Goal: Task Accomplishment & Management: Complete application form

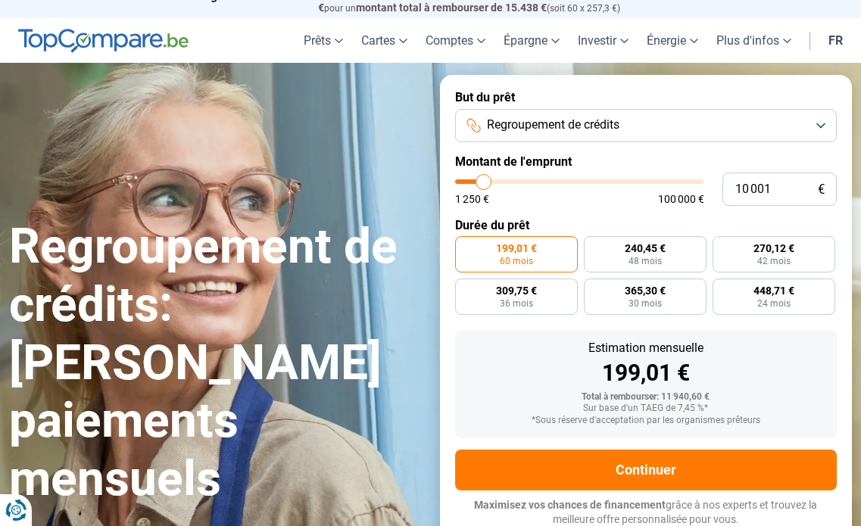
type input "11 250"
type input "11250"
type input "11 500"
type input "11500"
type input "12 250"
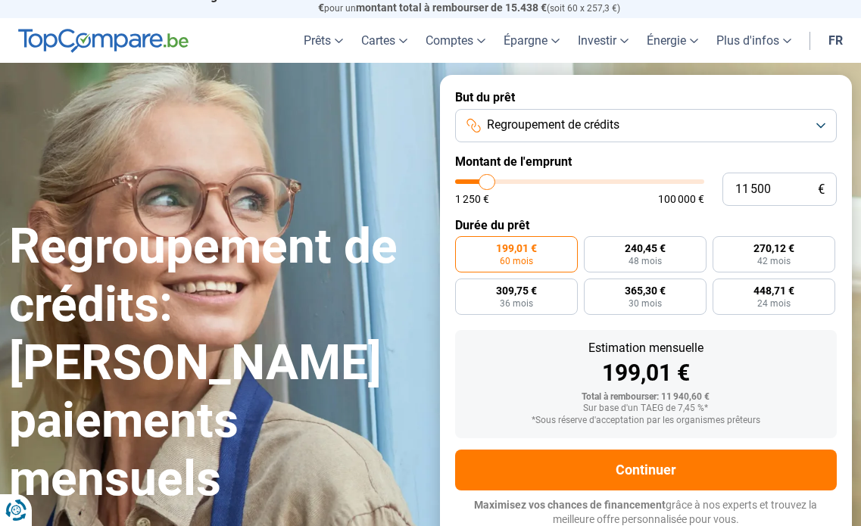
type input "12250"
type input "12 500"
type input "12500"
type input "13 000"
type input "13000"
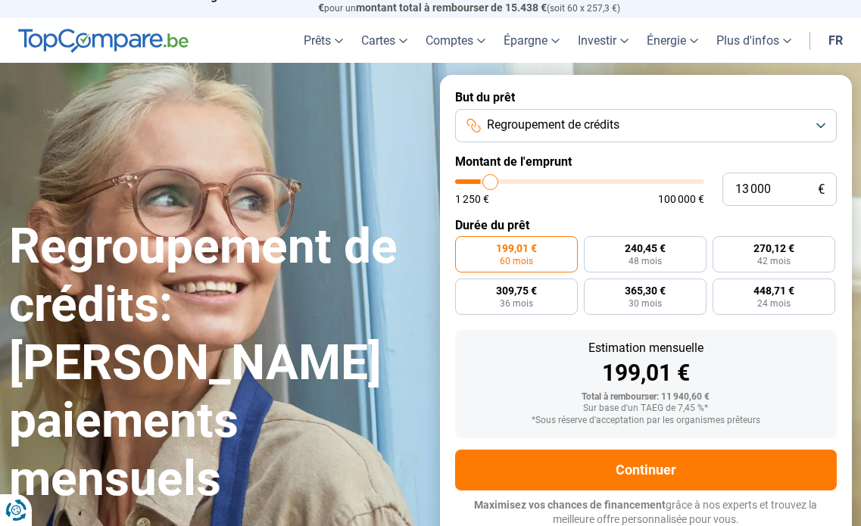
type input "13 250"
type input "13250"
type input "13 750"
type input "13750"
type input "14 250"
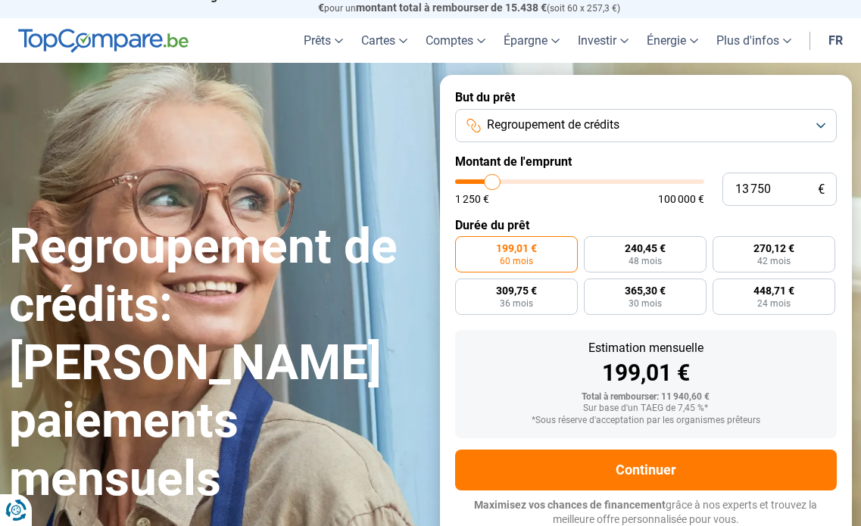
type input "14250"
type input "14 500"
type input "14500"
type input "14 750"
type input "14750"
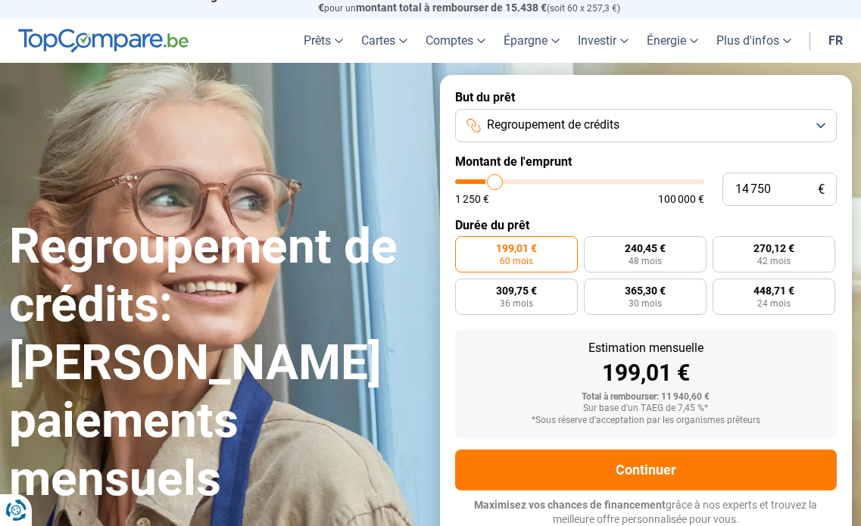
type input "15 500"
type input "15500"
type input "15 750"
type input "15750"
type input "16 000"
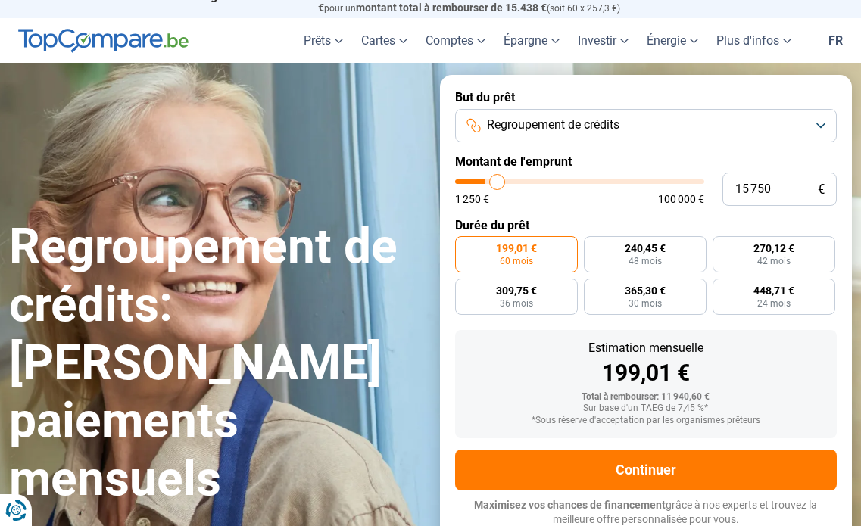
type input "16000"
type input "16 750"
type input "16750"
type input "17 000"
type input "17000"
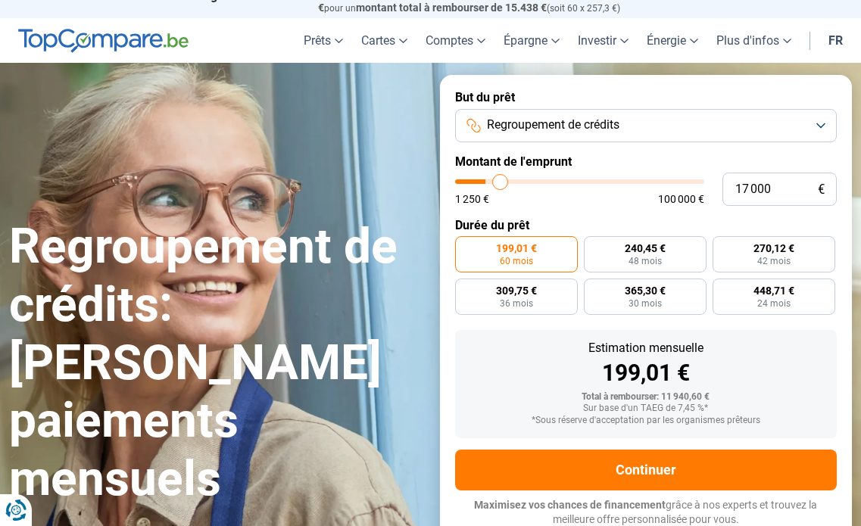
type input "17 500"
type input "17500"
type input "17 750"
type input "17750"
type input "18 000"
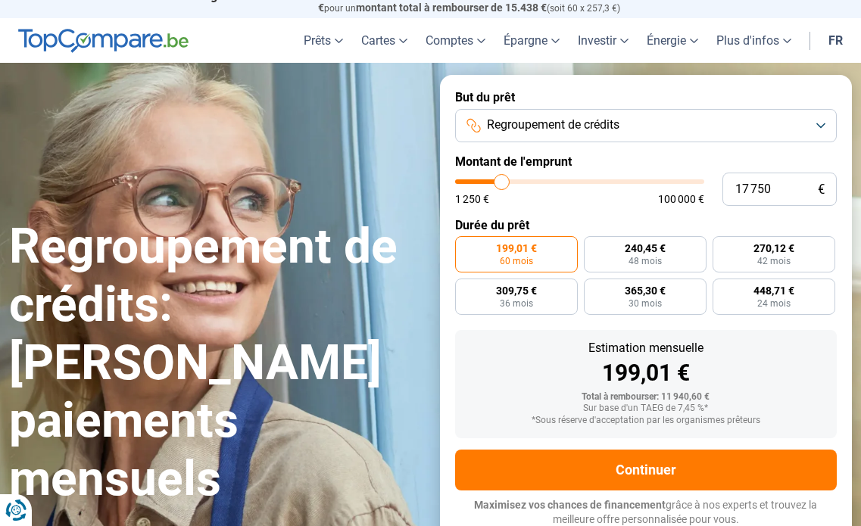
type input "18000"
type input "19 750"
type input "19750"
type input "20 000"
type input "20000"
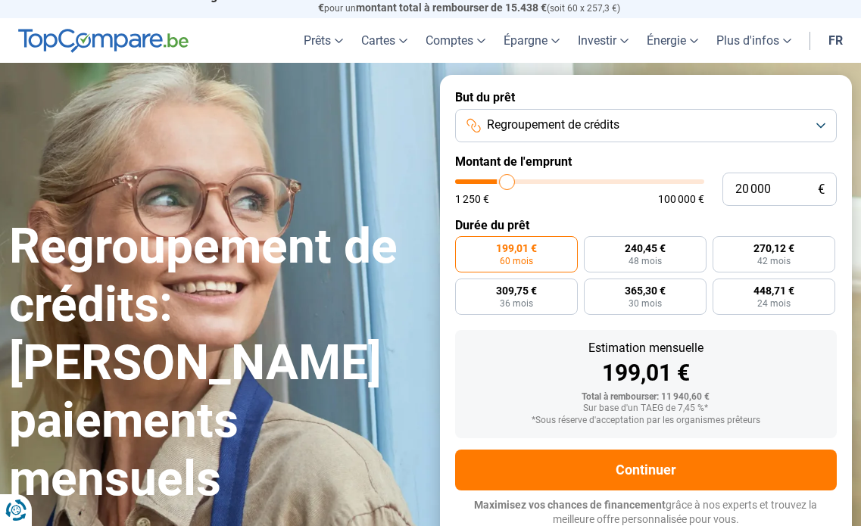
type input "20 750"
type input "20750"
type input "21 250"
type input "21250"
type input "21 500"
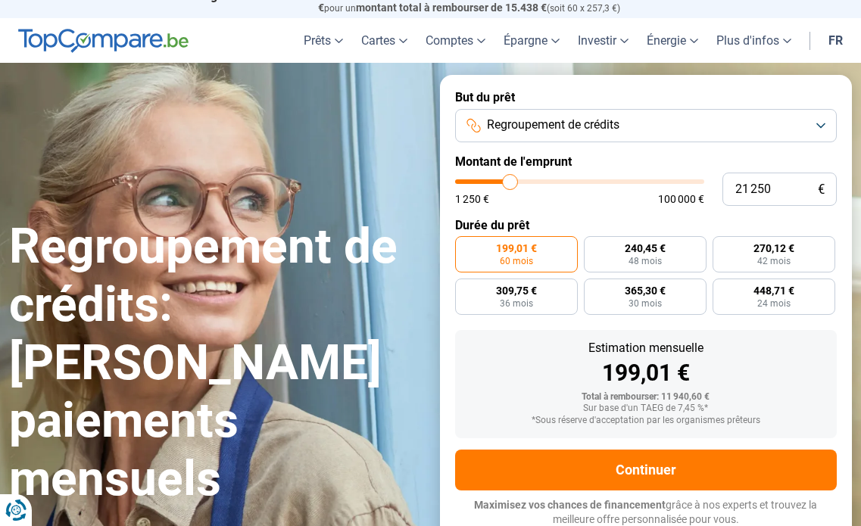
type input "21500"
type input "22 250"
type input "22250"
type input "22 500"
type input "22500"
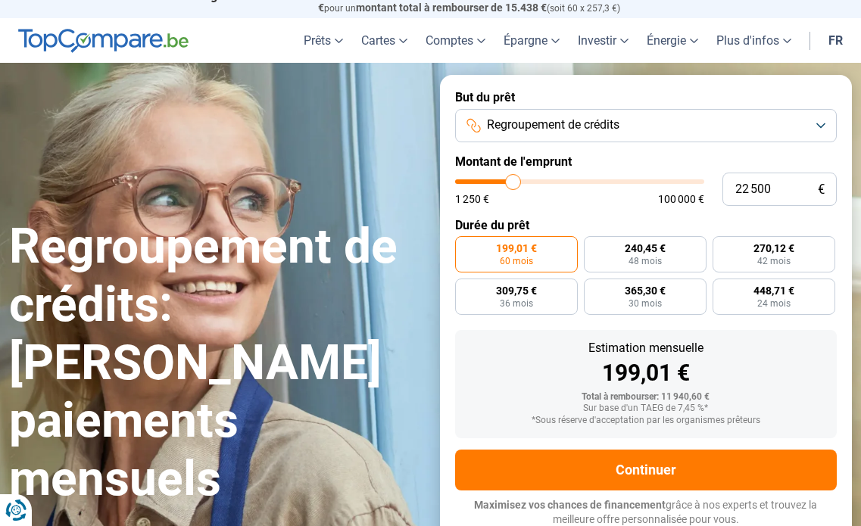
type input "23 250"
type input "23250"
type input "24 250"
type input "24250"
type input "24 500"
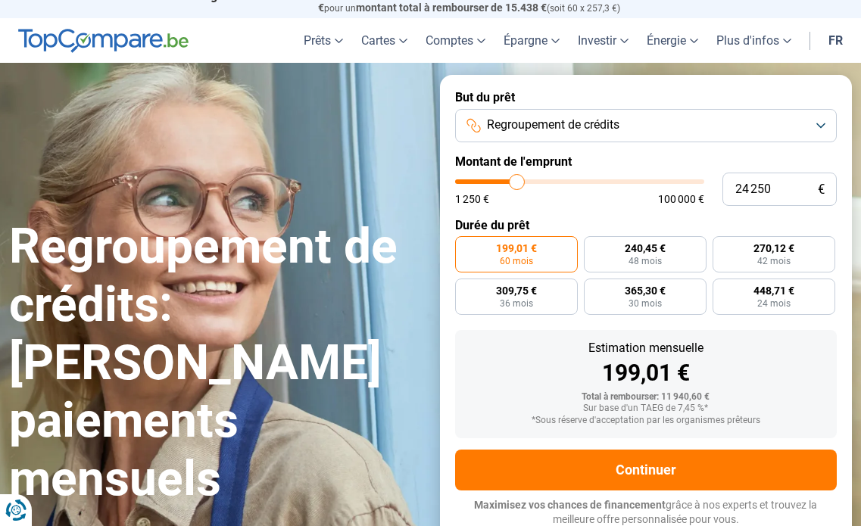
type input "24500"
type input "25 250"
type input "25250"
type input "25 500"
type input "25500"
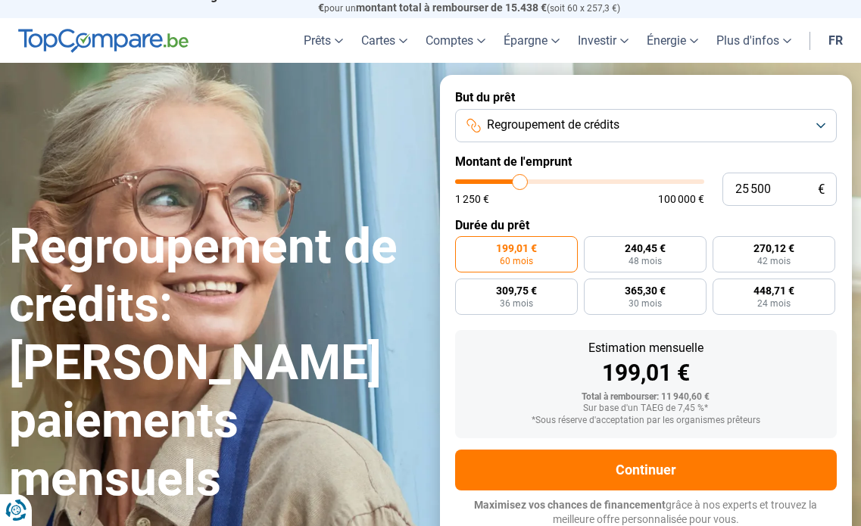
type input "25 750"
type input "25750"
type input "26 500"
type input "26500"
type input "27 000"
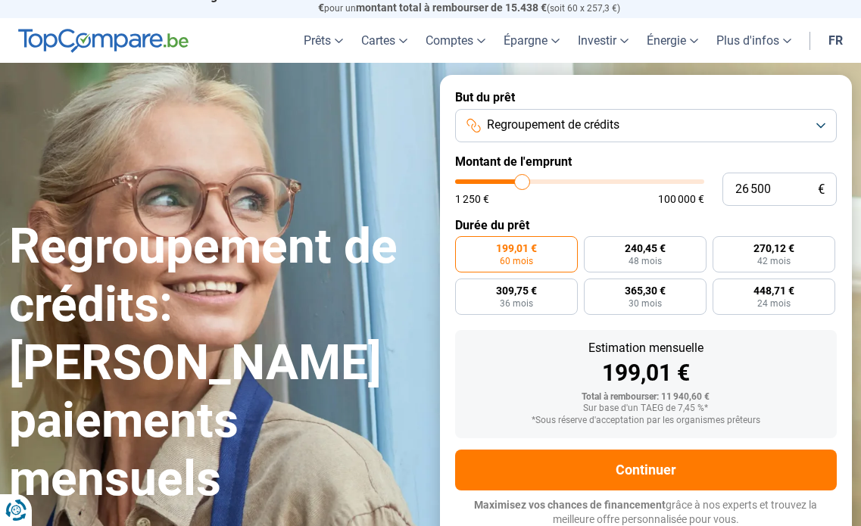
type input "27000"
type input "27 500"
type input "27500"
type input "27 750"
type input "27750"
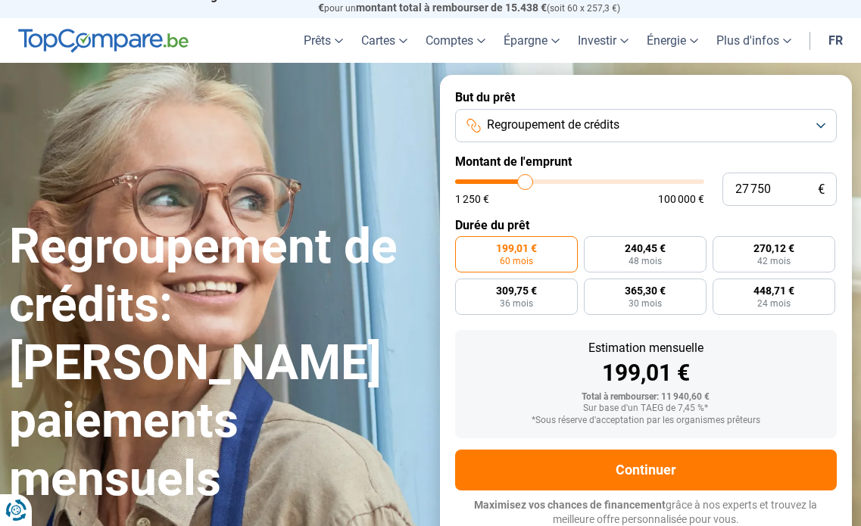
type input "28 250"
type input "28250"
type input "28 750"
type input "28750"
type input "29 000"
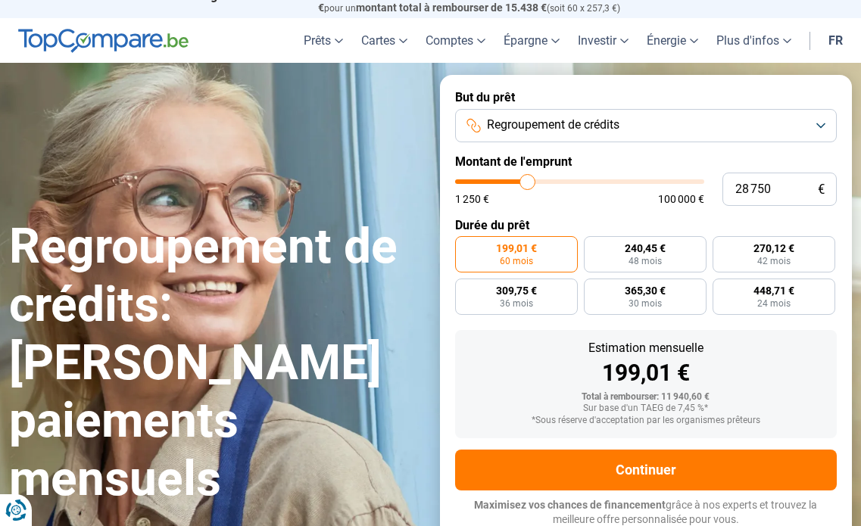
type input "29000"
type input "29 250"
type input "29250"
type input "30 000"
type input "30000"
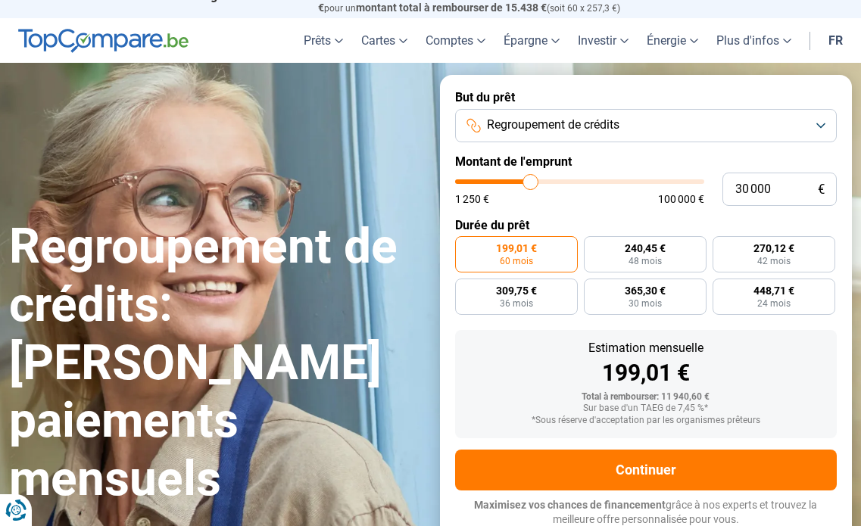
type input "30 250"
type input "30250"
type input "30 500"
type input "30500"
type input "31 250"
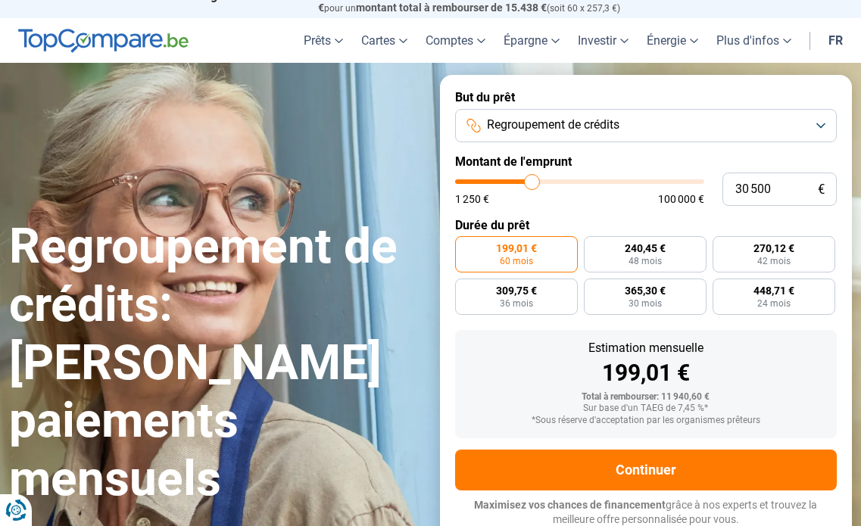
type input "31250"
type input "31 500"
type input "31500"
type input "32 500"
type input "32500"
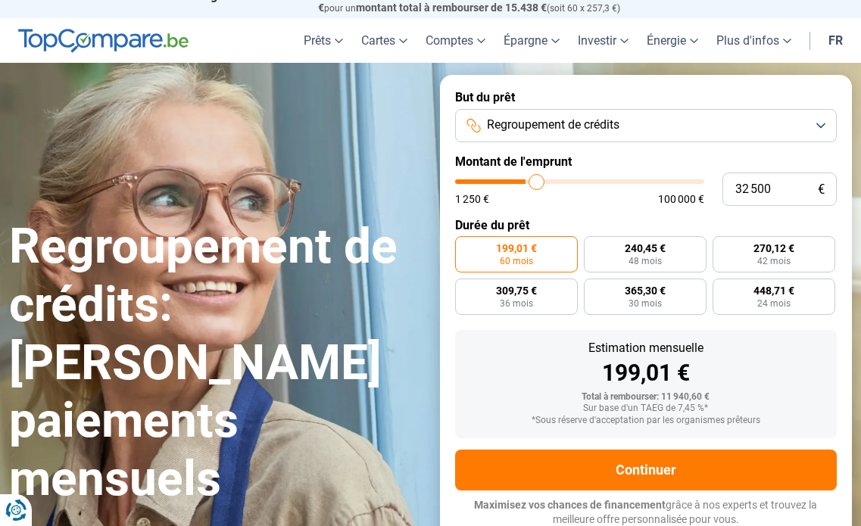
type input "33 500"
type input "33500"
type input "33 750"
type input "33750"
type input "34 500"
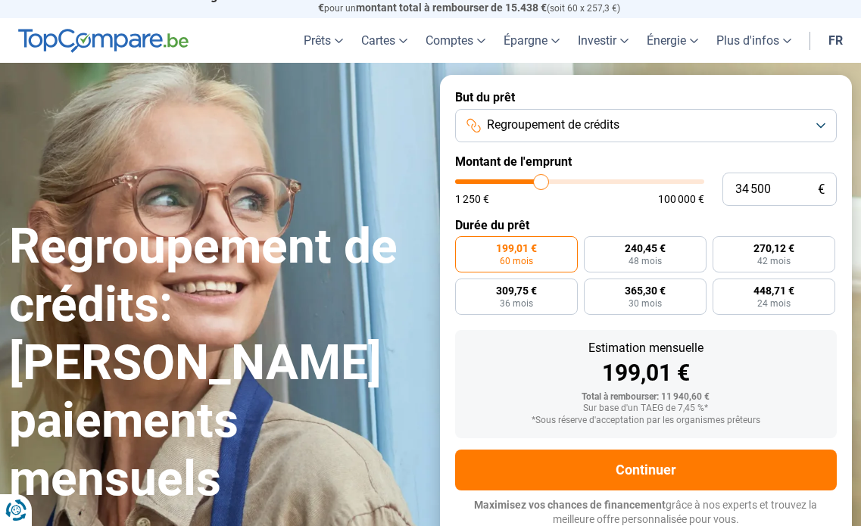
drag, startPoint x: 486, startPoint y: 173, endPoint x: 541, endPoint y: 157, distance: 57.5
type input "34500"
click at [541, 179] on input "range" at bounding box center [579, 181] width 249 height 5
radio input "false"
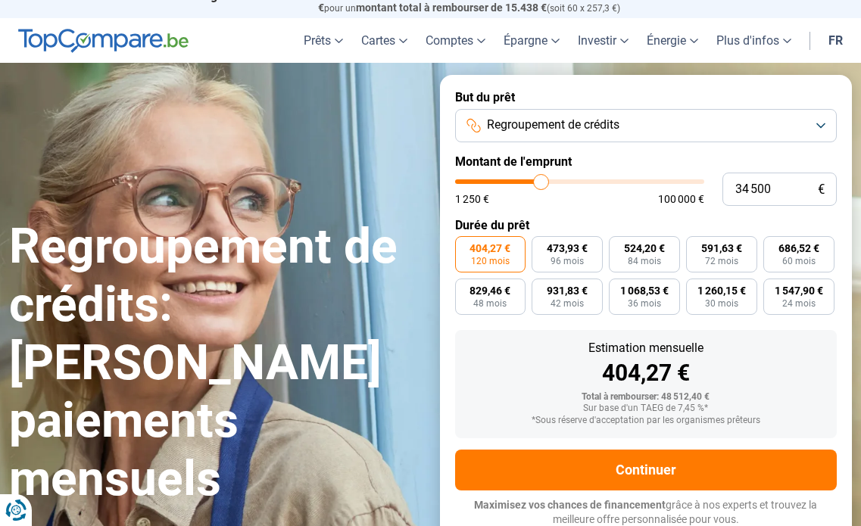
type input "32 500"
type input "32500"
type input "32 250"
type input "32250"
type input "32 000"
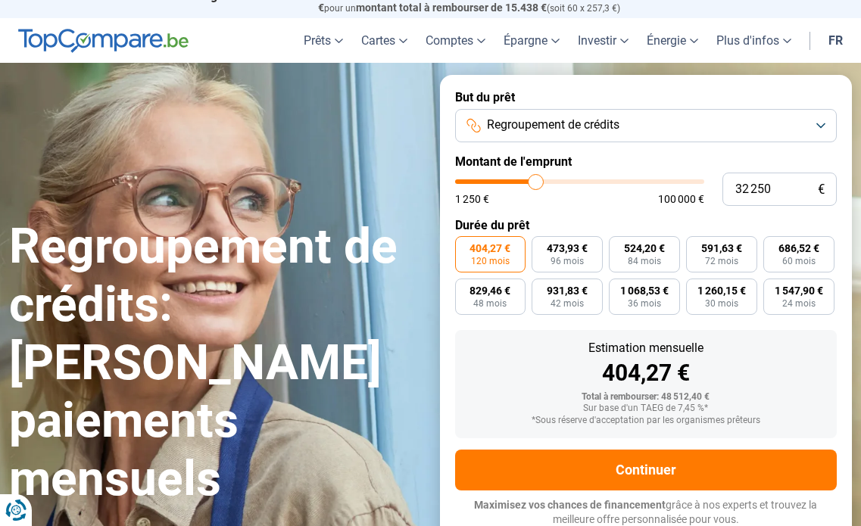
type input "32000"
type input "31 250"
type input "31250"
type input "31 000"
type input "31000"
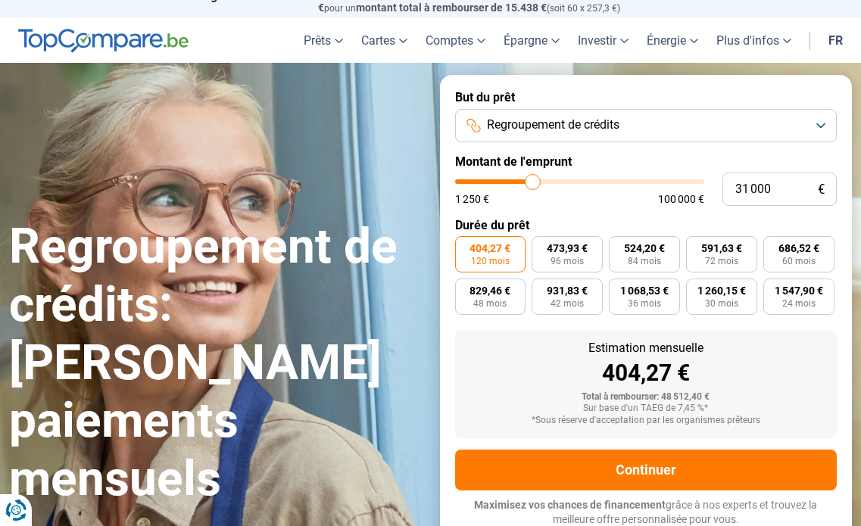
type input "30 000"
type input "30000"
type input "29 750"
type input "29750"
type input "29 250"
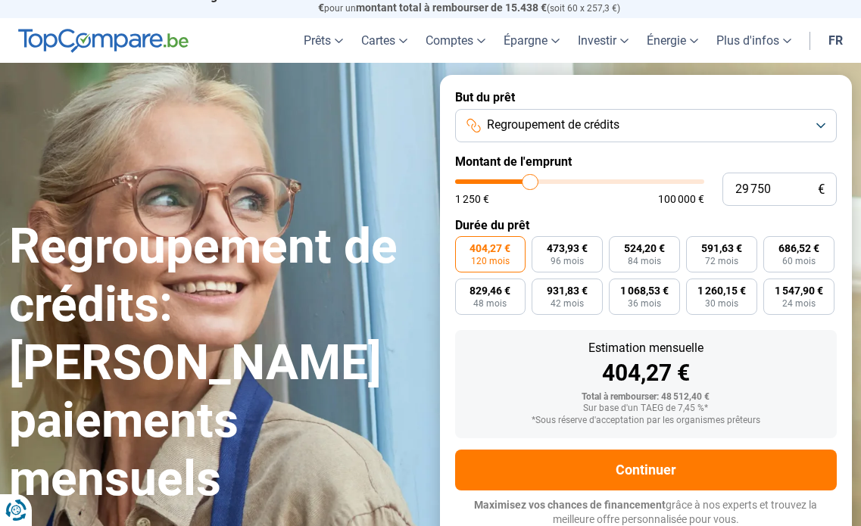
type input "29250"
type input "28 750"
type input "28750"
type input "28 250"
type input "28250"
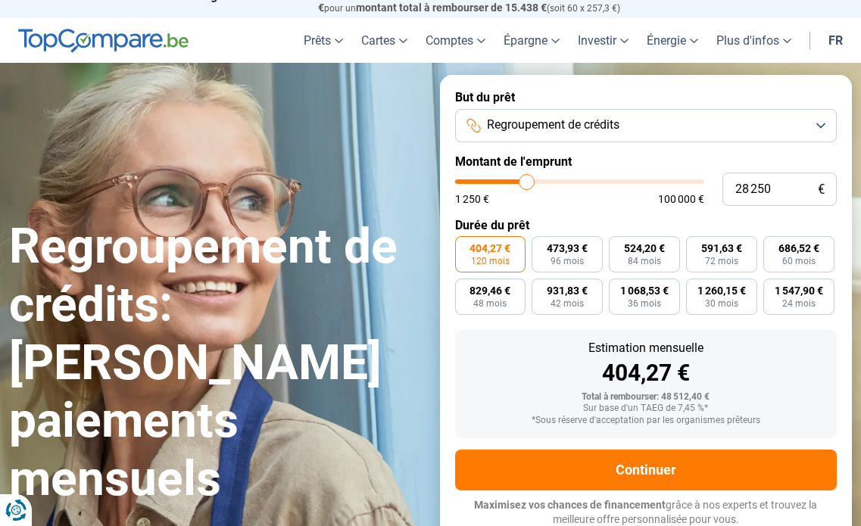
type input "28 000"
type input "28000"
type input "27 750"
type input "27750"
type input "27 500"
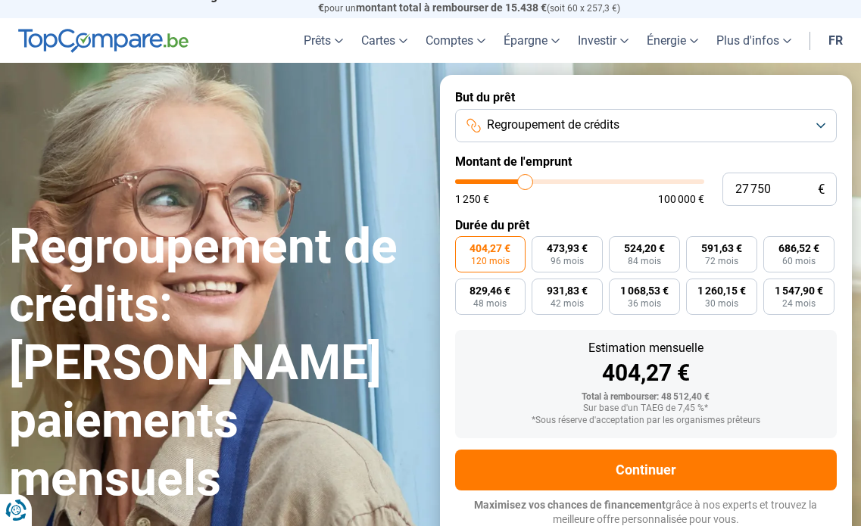
type input "27500"
type input "27 000"
drag, startPoint x: 538, startPoint y: 179, endPoint x: 524, endPoint y: 188, distance: 16.6
type input "27000"
click at [524, 184] on input "range" at bounding box center [579, 181] width 249 height 5
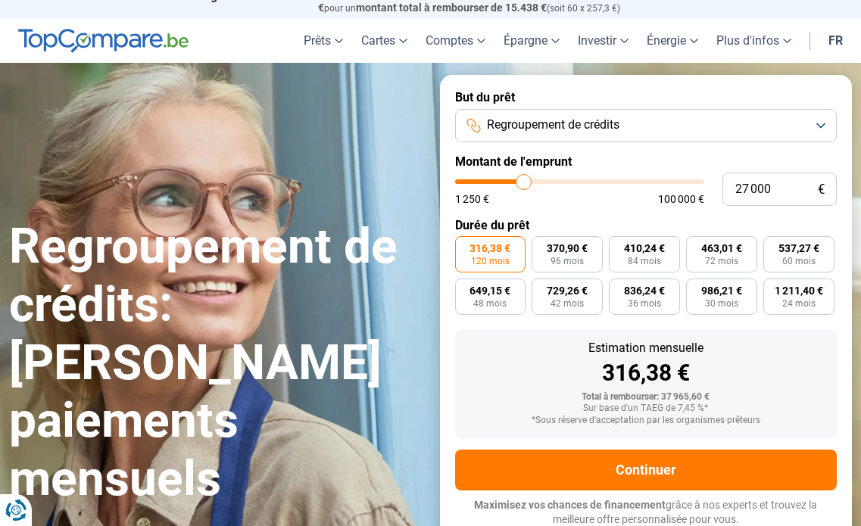
type input "26 750"
type input "26750"
type input "26 500"
type input "26500"
type input "26 000"
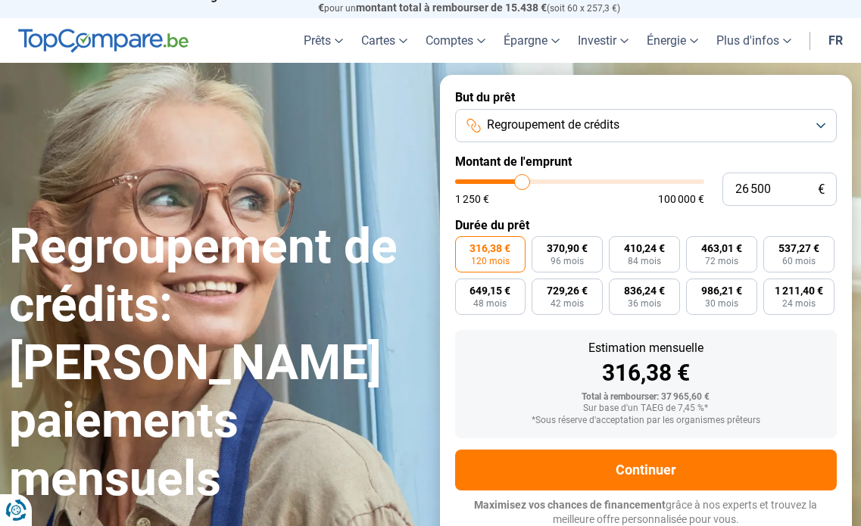
type input "26000"
type input "25 750"
type input "25750"
type input "25 500"
type input "25500"
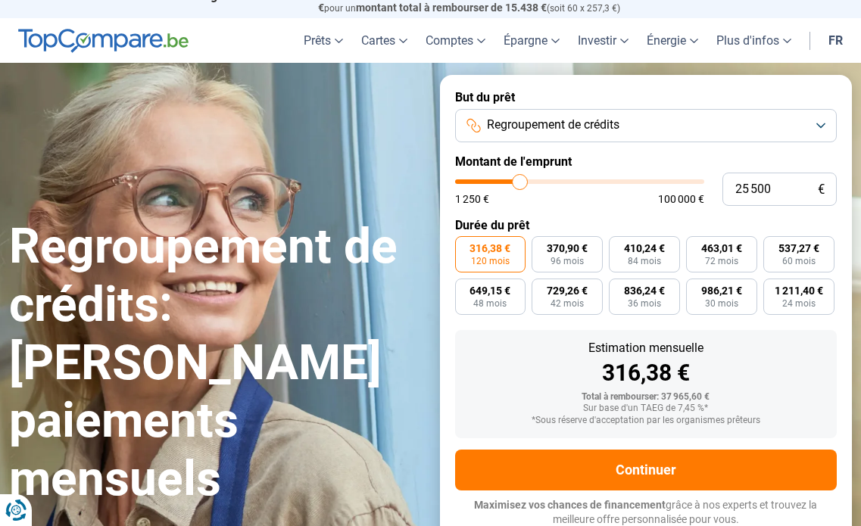
type input "24 750"
type input "24750"
type input "24 500"
type input "24500"
type input "24 250"
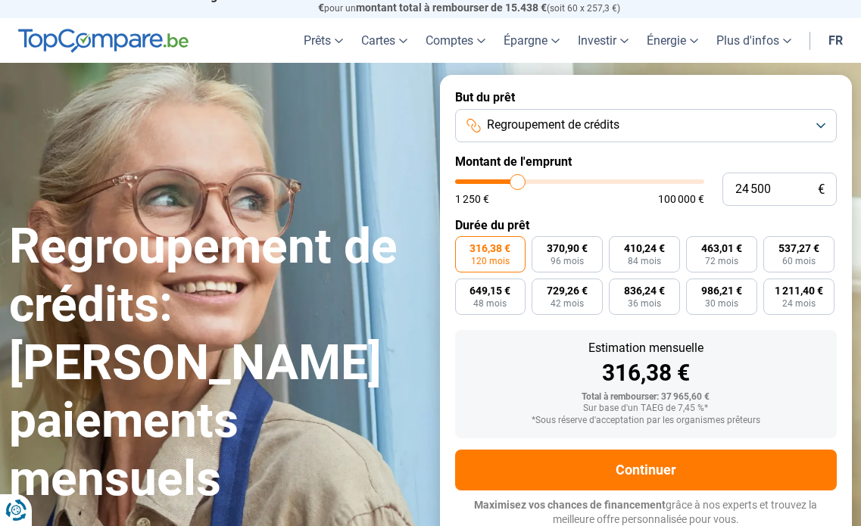
type input "24250"
type input "23 500"
type input "23500"
type input "23 250"
type input "23250"
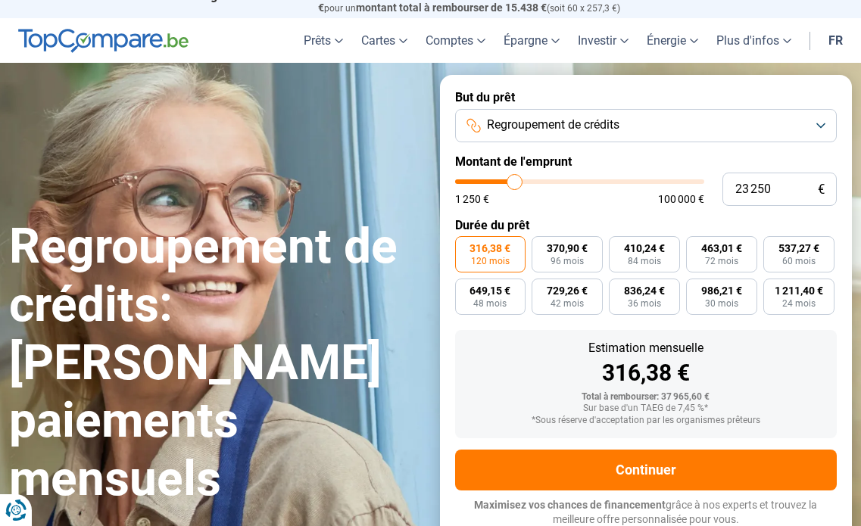
type input "23 000"
type input "23000"
type input "22 500"
type input "22500"
type input "22 000"
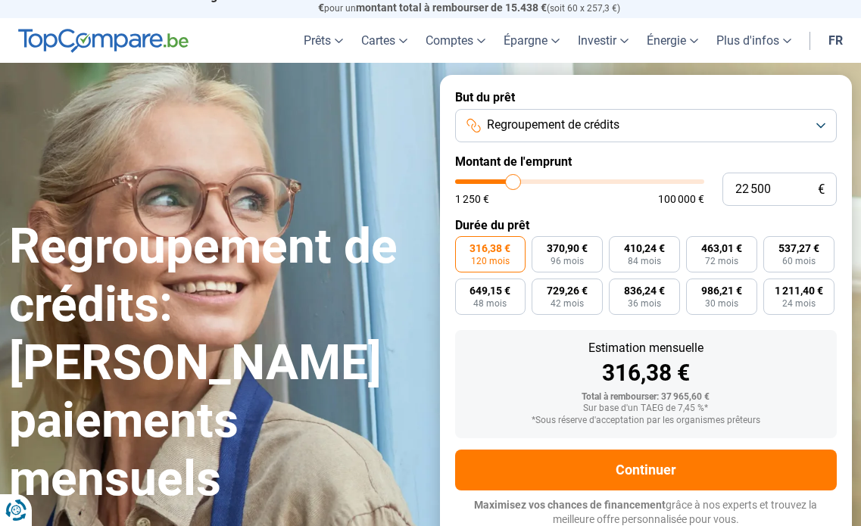
type input "22000"
type input "21 500"
type input "21500"
type input "21 250"
type input "21250"
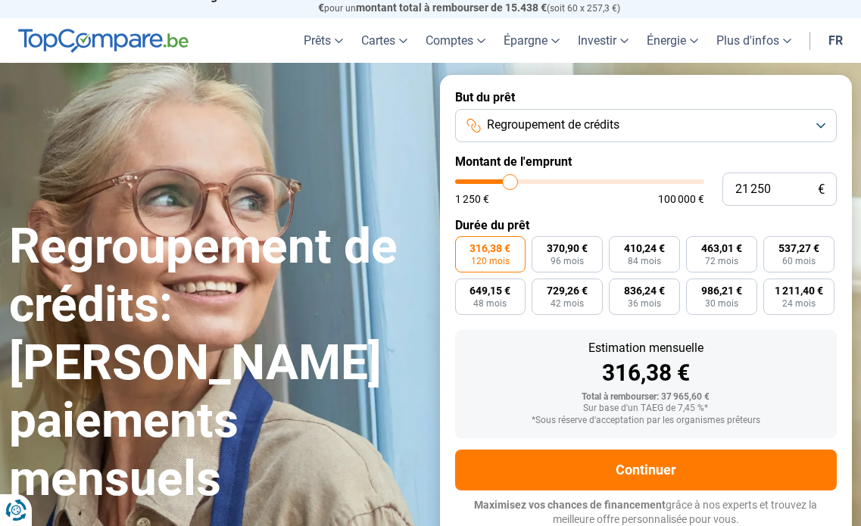
type input "20 750"
type input "20750"
type input "20 000"
type input "20000"
type input "19 750"
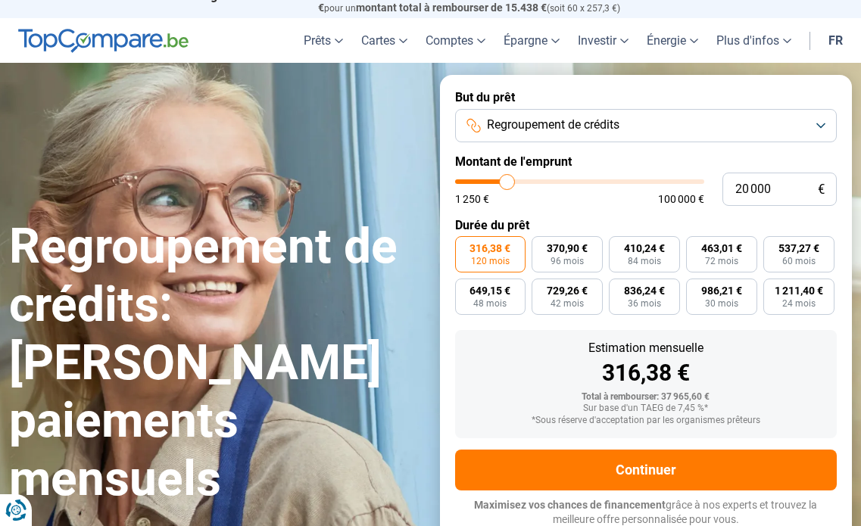
type input "19750"
type input "19 000"
type input "19000"
type input "18 750"
type input "18750"
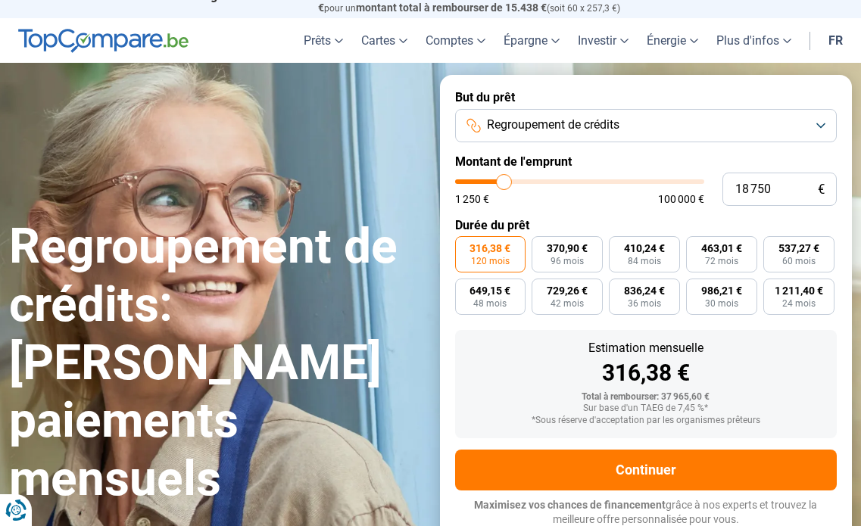
type input "18 250"
type input "18250"
type input "17 750"
type input "17750"
type input "17 500"
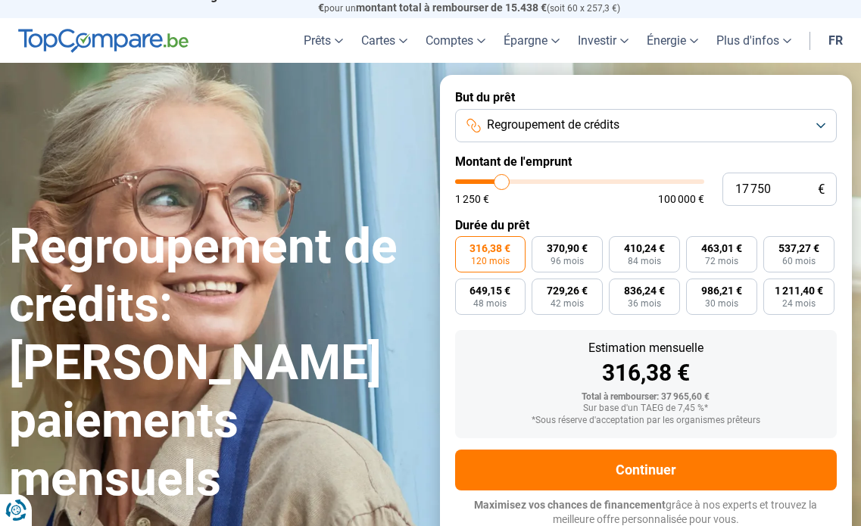
type input "17500"
type input "16 750"
type input "16750"
type input "16 500"
type input "16500"
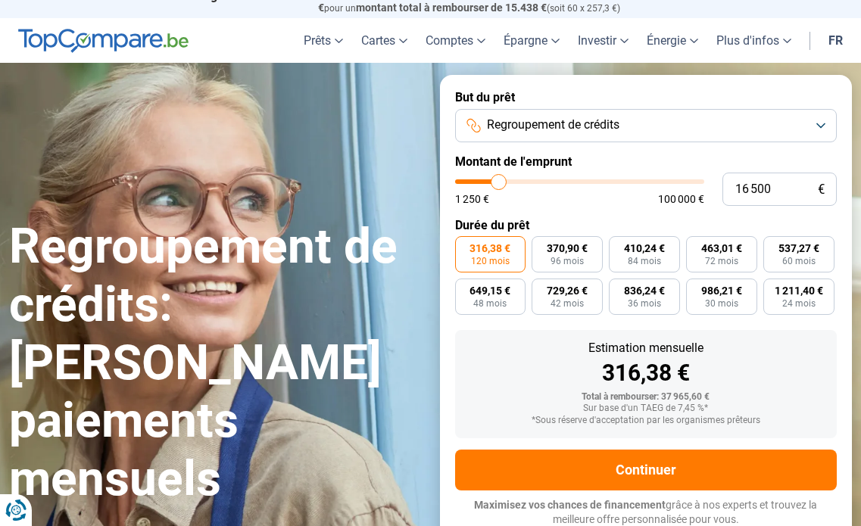
type input "16 000"
type input "16000"
type input "15 750"
type input "15750"
type input "15 250"
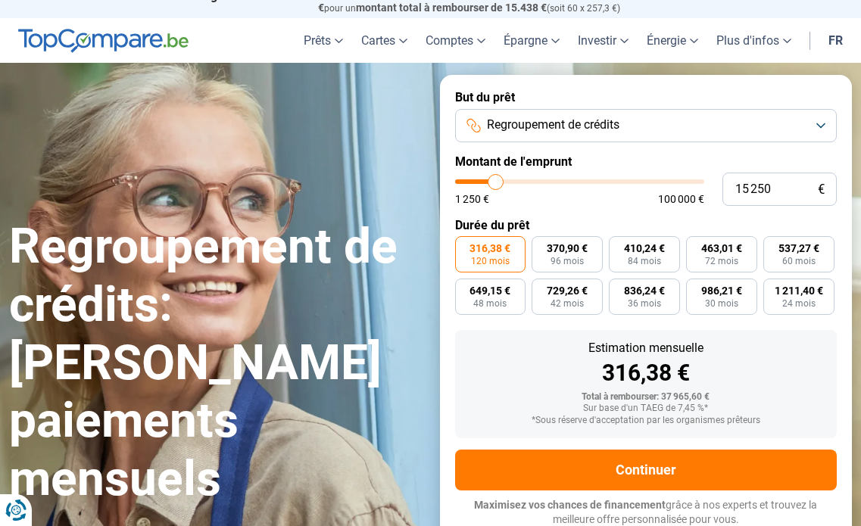
drag, startPoint x: 524, startPoint y: 176, endPoint x: 496, endPoint y: 180, distance: 28.4
type input "15250"
click at [496, 180] on input "range" at bounding box center [579, 181] width 249 height 5
radio input "true"
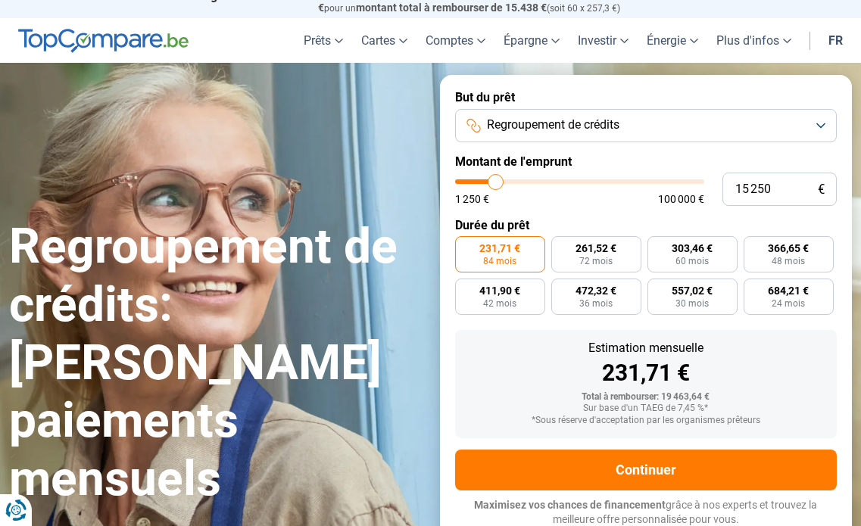
type input "14 750"
type input "14750"
type input "15 500"
type input "15500"
type input "16 000"
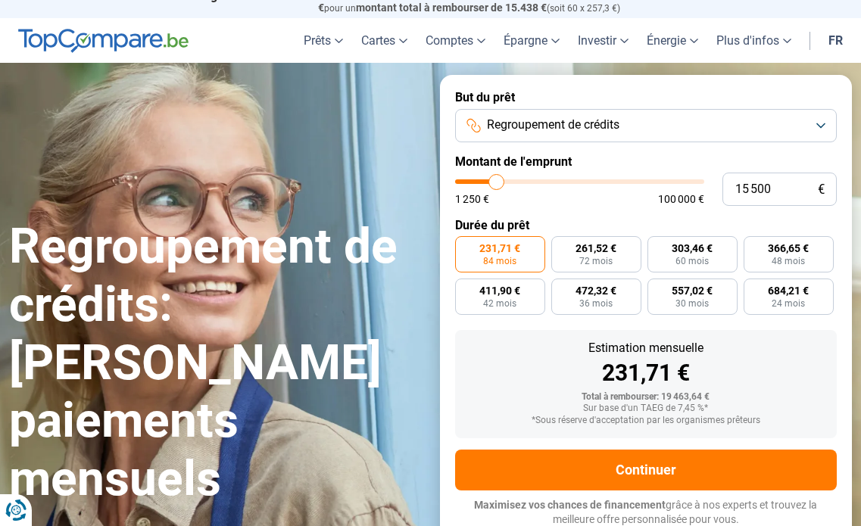
type input "16000"
type input "16 500"
type input "16500"
type input "17 000"
type input "17000"
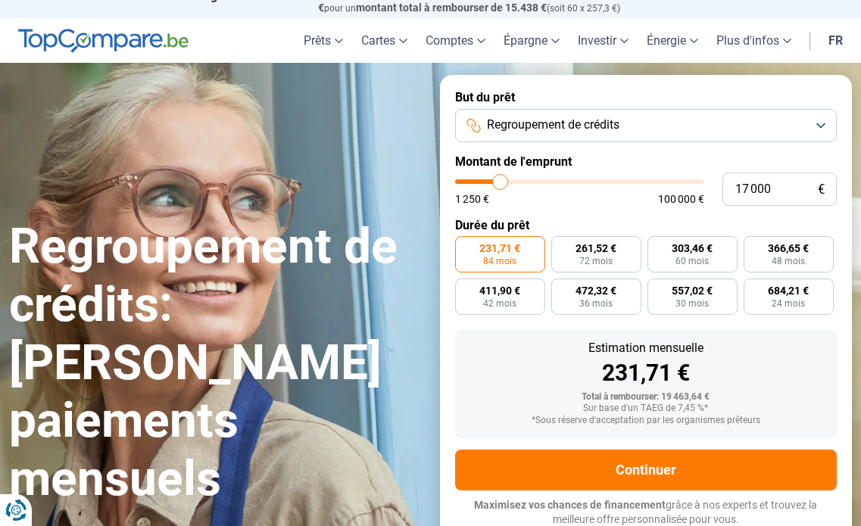
type input "18 000"
type input "18000"
type input "18 750"
type input "18750"
type input "19 250"
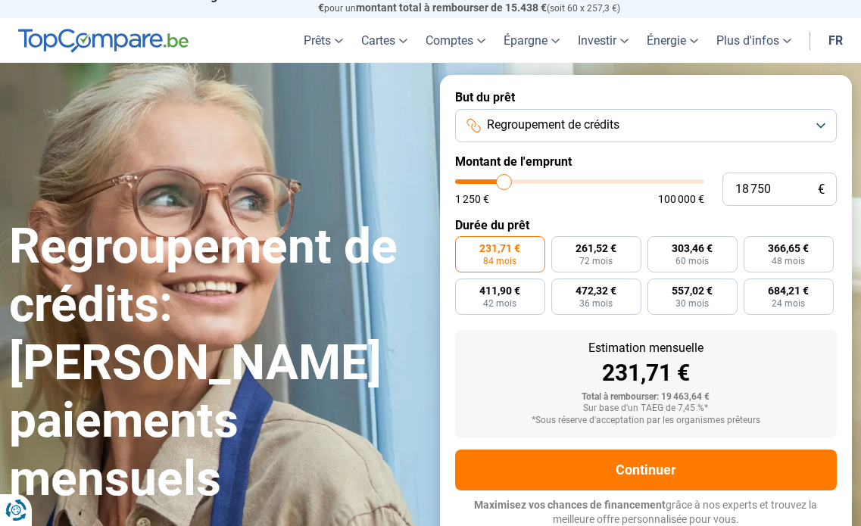
type input "19250"
type input "20 250"
type input "20250"
drag, startPoint x: 496, startPoint y: 180, endPoint x: 580, endPoint y: 142, distance: 92.2
click at [580, 179] on input "range" at bounding box center [579, 181] width 249 height 5
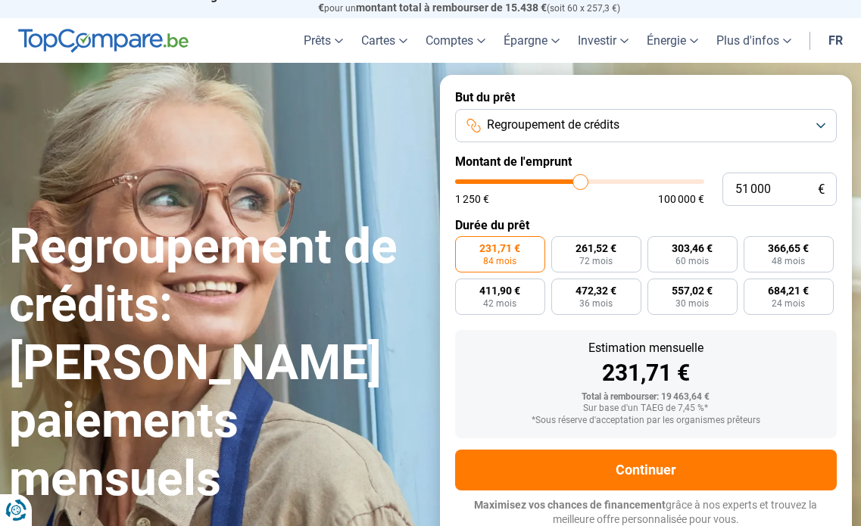
click at [580, 142] on form "But du prêt Regroupement de crédits Montant de l'emprunt 51 000 € 1 250 € 100 0…" at bounding box center [646, 308] width 413 height 467
